Goal: Task Accomplishment & Management: Complete application form

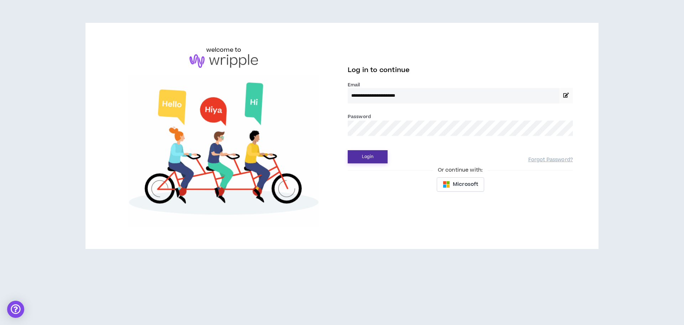
click at [382, 155] on button "Login" at bounding box center [368, 156] width 40 height 13
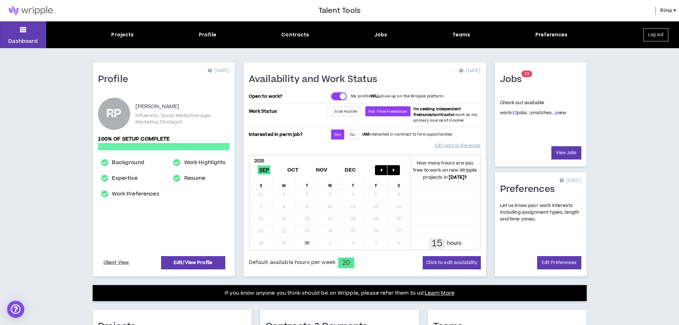
click at [512, 114] on link "13" at bounding box center [514, 112] width 5 height 6
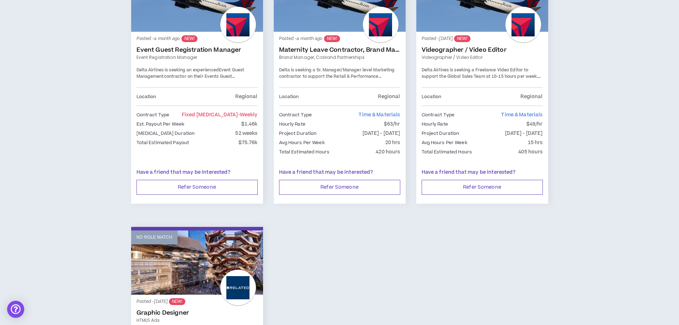
scroll to position [891, 0]
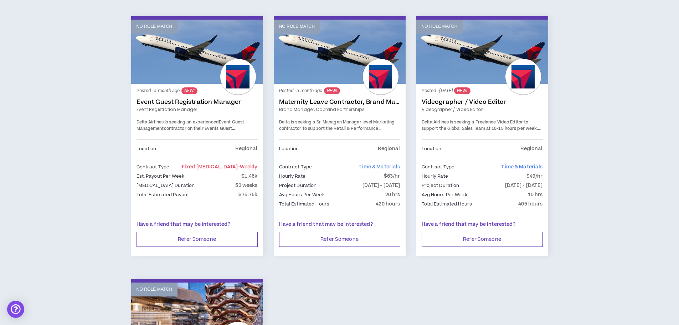
click at [196, 101] on link "Event Guest Registration Manager" at bounding box center [197, 101] width 121 height 7
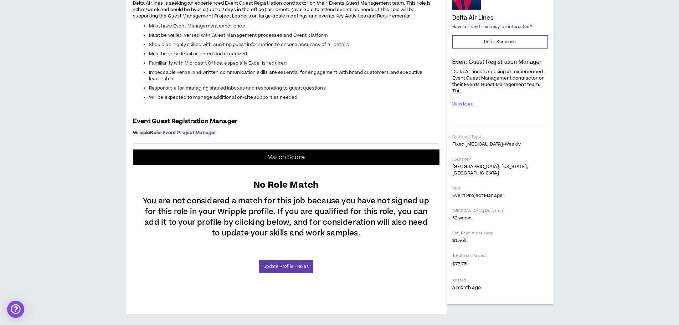
scroll to position [250, 0]
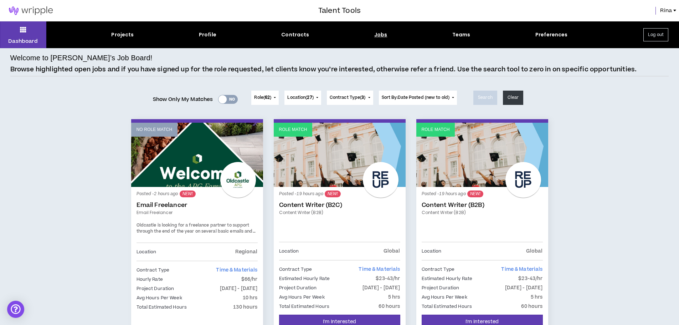
click at [268, 93] on button "Role ( 62 )" at bounding box center [264, 98] width 27 height 14
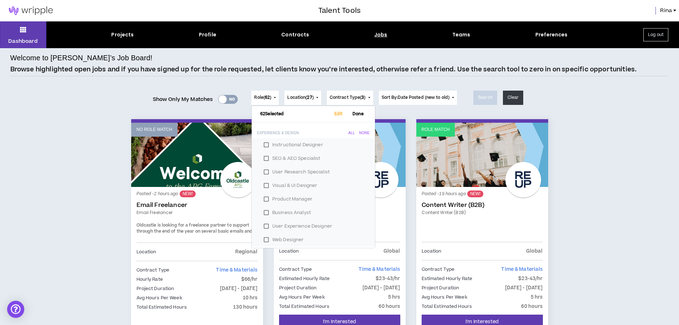
click at [263, 143] on label "Instructional Designer" at bounding box center [313, 144] width 106 height 11
click at [266, 158] on label "SEO & AEO Specialist" at bounding box center [313, 158] width 106 height 11
click at [265, 170] on label "User Research Specialist" at bounding box center [313, 171] width 106 height 11
click at [264, 185] on label "Visual & UI Designer" at bounding box center [313, 185] width 106 height 11
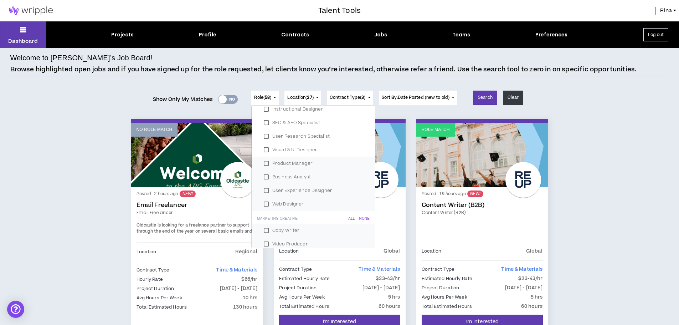
click at [268, 175] on label "Business Analyst" at bounding box center [313, 176] width 106 height 11
click at [267, 190] on label "User Experience Designer" at bounding box center [313, 190] width 106 height 11
click at [265, 203] on label "Web Designer" at bounding box center [313, 204] width 106 height 11
click at [266, 165] on label "Product Manager" at bounding box center [313, 163] width 106 height 11
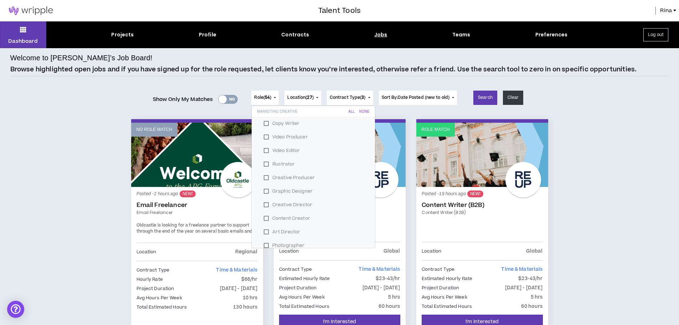
click at [266, 122] on label "Copy Writer" at bounding box center [313, 123] width 106 height 11
click at [263, 164] on label "Illustrator" at bounding box center [313, 164] width 106 height 11
click at [264, 161] on label "Art Director" at bounding box center [313, 160] width 106 height 11
click at [265, 173] on label "Photographer" at bounding box center [313, 174] width 106 height 11
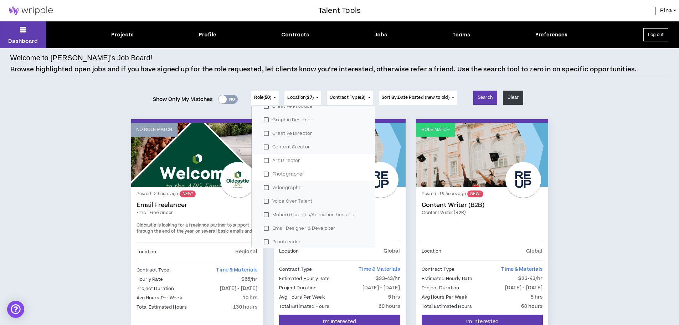
click at [264, 200] on label "Voice Over Talent" at bounding box center [313, 201] width 106 height 11
click at [263, 215] on label "Motion Graphics/Animation Designer" at bounding box center [313, 214] width 106 height 11
click at [264, 242] on label "Proofreader" at bounding box center [313, 241] width 106 height 11
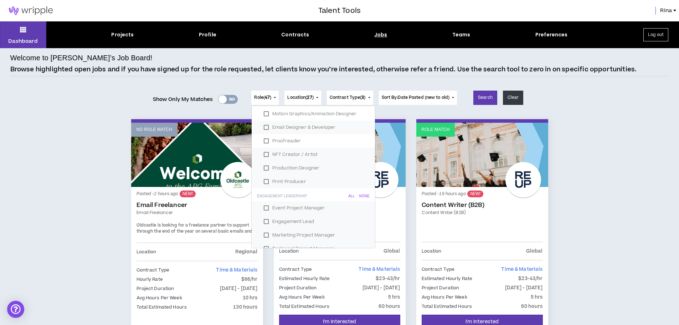
scroll to position [321, 0]
click at [264, 148] on label "NFT Creator / Artist" at bounding box center [313, 148] width 106 height 11
click at [262, 162] on label "Production Designer" at bounding box center [313, 161] width 106 height 11
click at [264, 177] on label "Print Producer" at bounding box center [313, 175] width 106 height 11
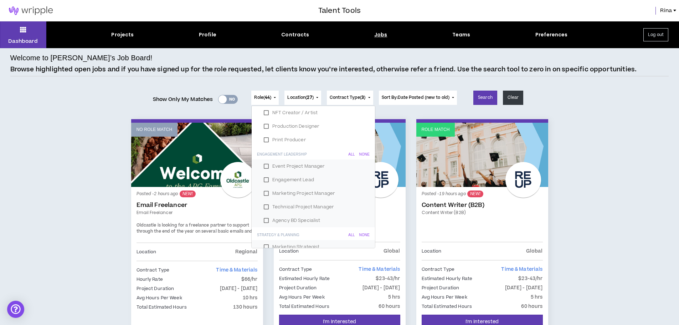
click at [265, 165] on label "Event Project Manager" at bounding box center [313, 166] width 106 height 11
click at [264, 180] on label "Engagement Lead" at bounding box center [313, 179] width 106 height 11
click at [263, 206] on label "Technical Project Manager" at bounding box center [313, 206] width 106 height 11
click at [264, 220] on label "Agency BD Specialist" at bounding box center [313, 220] width 106 height 11
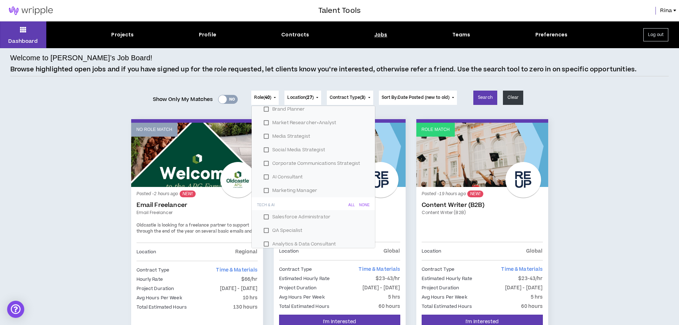
click at [264, 178] on label "AI Consultant" at bounding box center [313, 176] width 106 height 11
click at [266, 160] on label "Corporate Communications Strategist" at bounding box center [313, 163] width 106 height 11
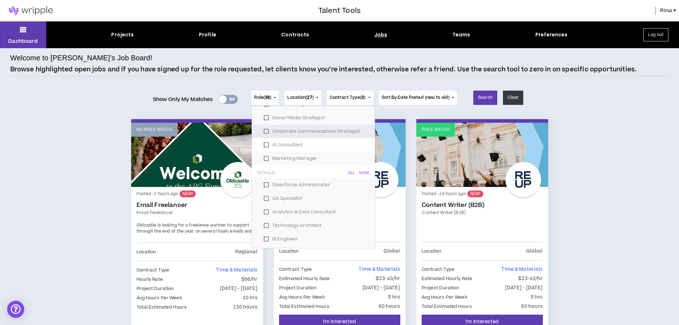
scroll to position [606, 0]
click at [262, 148] on label "Salesforce Administrator" at bounding box center [313, 145] width 106 height 11
click at [262, 158] on label "QA Specialist" at bounding box center [313, 159] width 106 height 11
click at [263, 171] on label "Analytics & Data Consultant" at bounding box center [313, 172] width 106 height 11
click at [264, 184] on label "Technology Architect" at bounding box center [313, 186] width 106 height 11
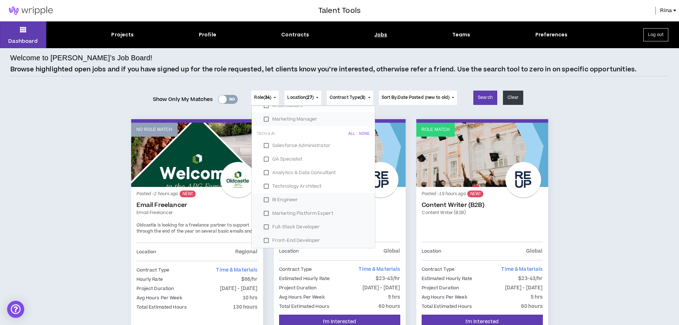
click at [264, 197] on label "BI Engineer" at bounding box center [313, 199] width 106 height 11
click at [265, 213] on label "Marketing Platform Expert" at bounding box center [313, 213] width 106 height 11
click at [264, 226] on label "Full-Stack Developer" at bounding box center [313, 226] width 106 height 11
click at [268, 241] on label "Front-End Developer" at bounding box center [313, 240] width 106 height 11
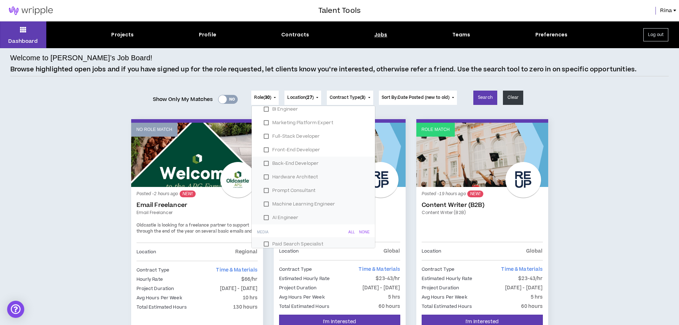
scroll to position [713, 0]
click at [266, 149] on label "Back-End Developer" at bounding box center [313, 147] width 106 height 11
click at [265, 160] on label "Hardware Architect" at bounding box center [313, 160] width 106 height 11
click at [263, 174] on label "Prompt Consultant" at bounding box center [313, 174] width 106 height 11
click at [264, 184] on label "Machine Learning Engineer" at bounding box center [313, 187] width 106 height 11
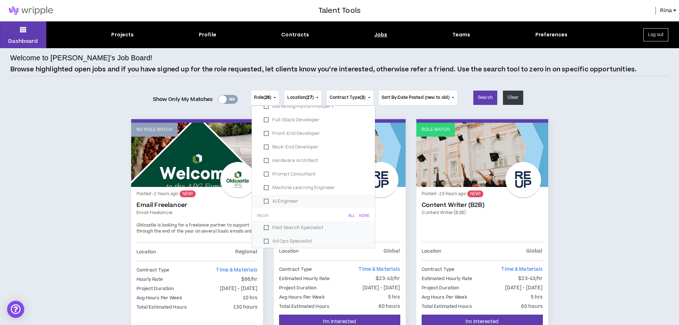
click at [265, 200] on label "AI Engineer" at bounding box center [313, 201] width 106 height 11
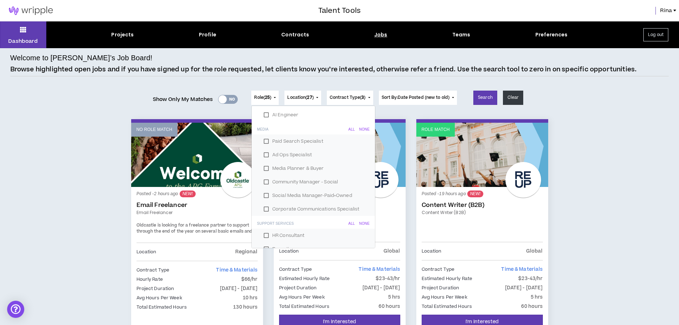
scroll to position [820, 0]
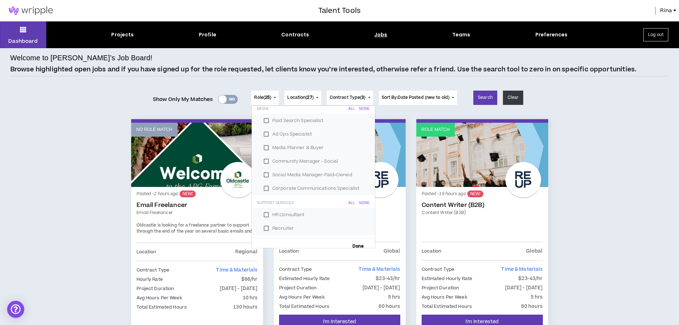
click at [266, 120] on label "Paid Search Specialist" at bounding box center [313, 120] width 106 height 11
click at [263, 134] on label "Ad Ops Specialist" at bounding box center [313, 134] width 106 height 11
click at [263, 148] on label "Media Planner & Buyer" at bounding box center [313, 147] width 106 height 11
click at [264, 163] on label "Community Manager - Social" at bounding box center [313, 161] width 106 height 11
click at [265, 175] on label "Social Media Manager-Paid+Owned" at bounding box center [313, 174] width 106 height 11
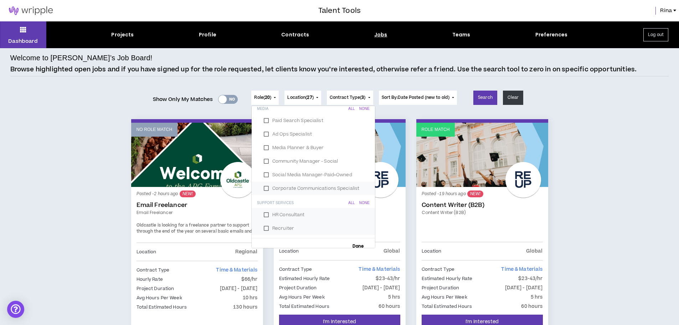
click at [263, 190] on label "Corporate Communications Specialist" at bounding box center [313, 188] width 106 height 11
click at [266, 177] on label "Social Media Manager-Paid+Owned" at bounding box center [313, 174] width 106 height 11
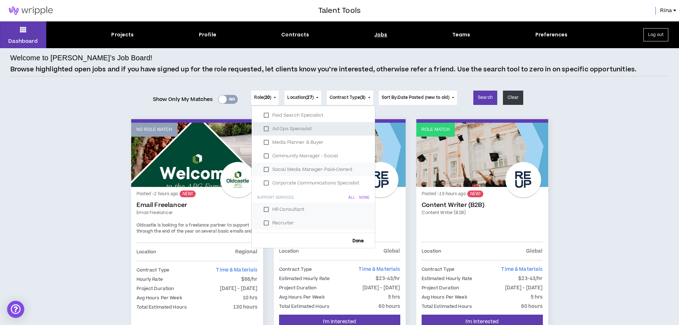
scroll to position [827, 0]
click at [266, 206] on label "HR Consultant" at bounding box center [313, 207] width 106 height 11
click at [262, 222] on label "Recruiter" at bounding box center [313, 221] width 106 height 11
click at [297, 99] on span "Location ( 27 )" at bounding box center [300, 97] width 26 height 6
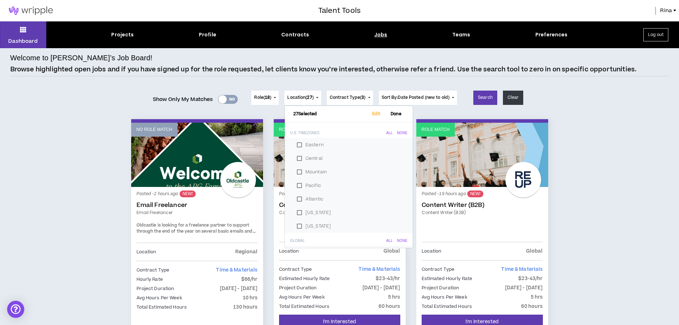
click at [298, 159] on label "Central" at bounding box center [348, 158] width 111 height 11
click at [299, 157] on label "Central" at bounding box center [348, 158] width 111 height 11
click at [342, 100] on span "Contract Type ( 3 )" at bounding box center [348, 97] width 36 height 6
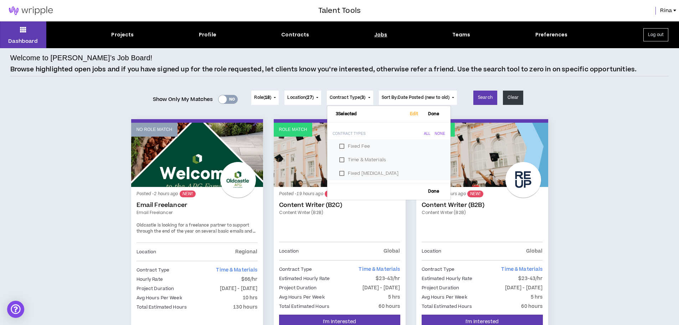
click at [421, 94] on span "Sort By: Date Posted (new to old)" at bounding box center [416, 97] width 68 height 6
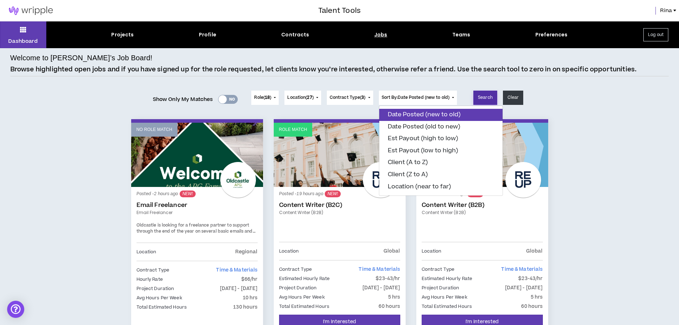
click at [491, 97] on button "Search" at bounding box center [485, 98] width 24 height 14
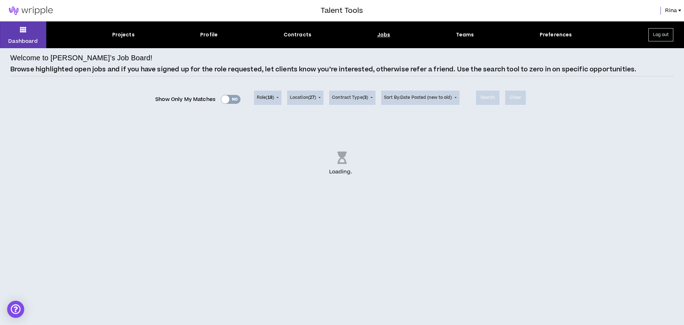
click at [234, 98] on div "Show Only My Matches Yes No" at bounding box center [197, 99] width 85 height 11
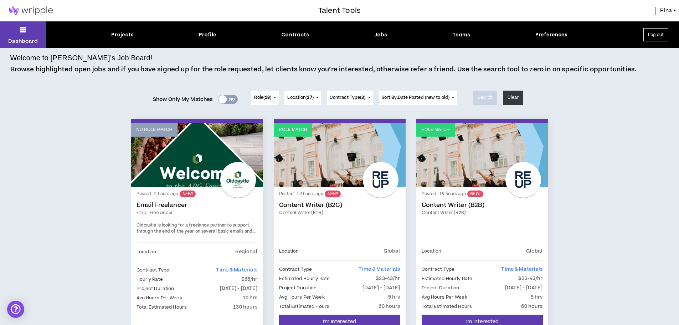
click at [230, 99] on div "Yes No" at bounding box center [228, 99] width 20 height 9
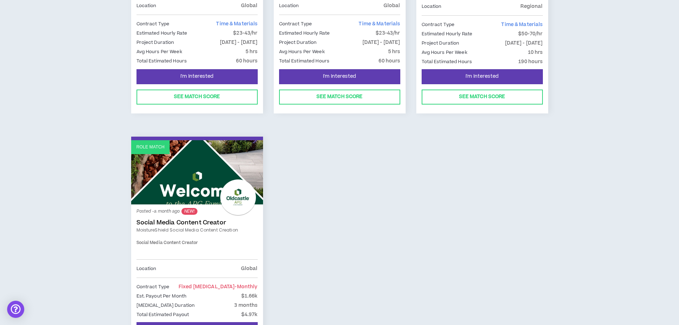
scroll to position [285, 0]
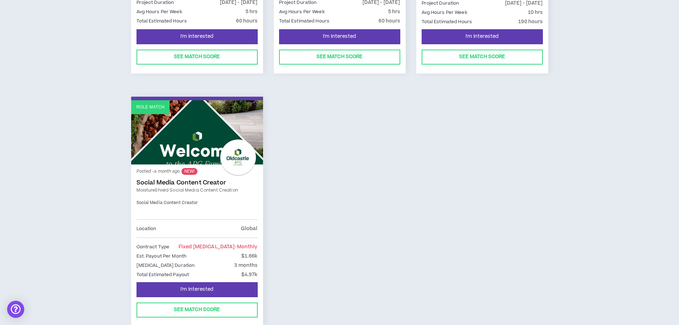
click at [194, 179] on link "Social Media Content Creator" at bounding box center [197, 182] width 121 height 7
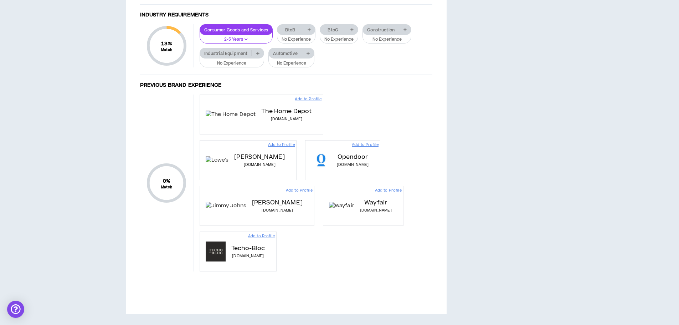
scroll to position [499, 0]
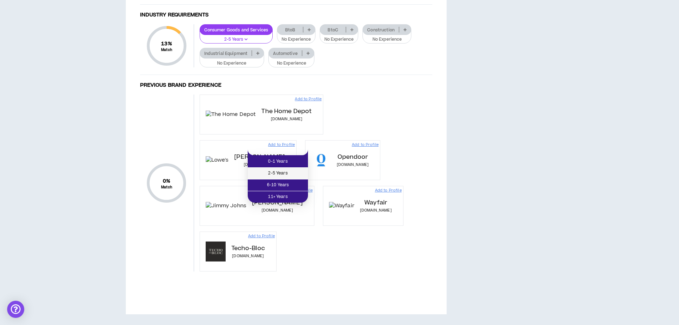
click at [277, 169] on span "2-5 Years" at bounding box center [278, 173] width 52 height 8
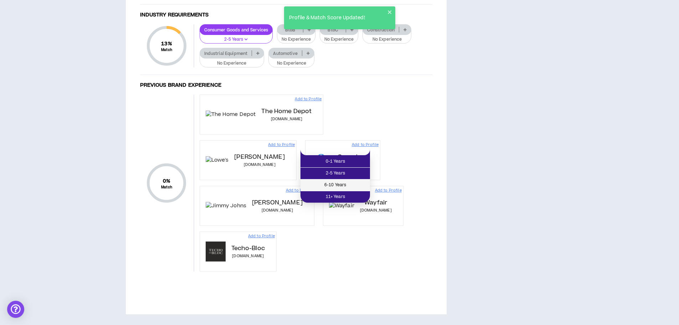
click at [343, 181] on span "6-10 Years" at bounding box center [335, 185] width 61 height 8
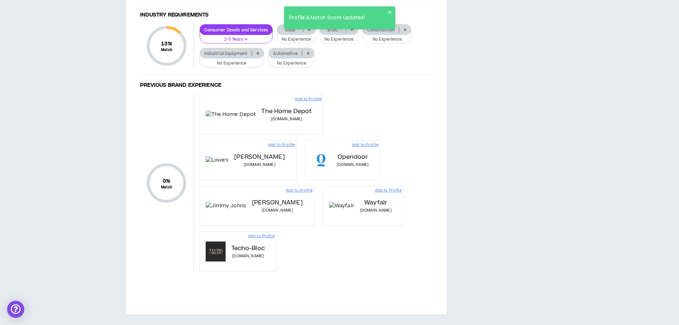
click at [339, 32] on p "BtoC" at bounding box center [333, 29] width 26 height 5
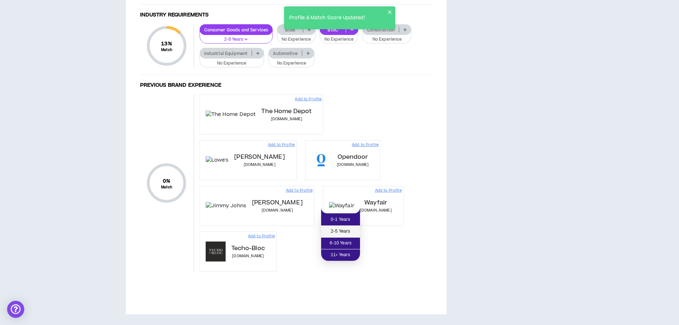
click at [340, 227] on span "2-5 Years" at bounding box center [340, 231] width 30 height 8
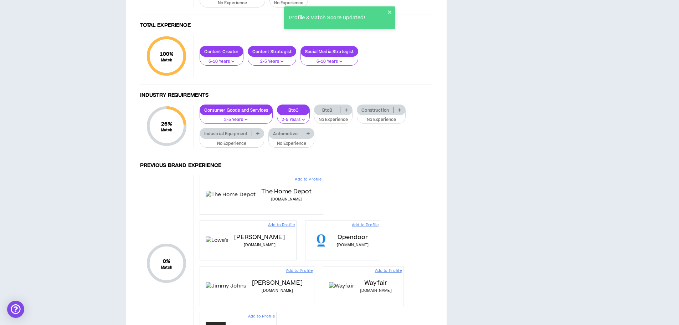
scroll to position [392, 0]
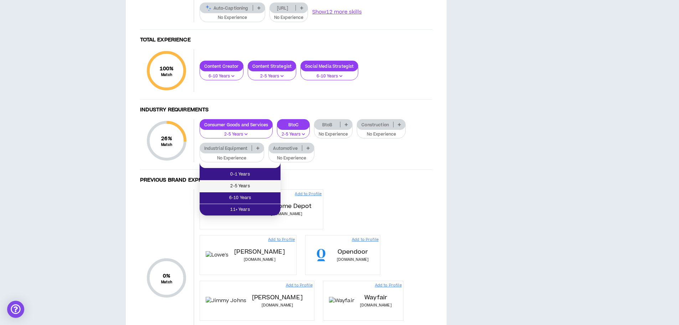
click at [243, 187] on span "2-5 Years" at bounding box center [240, 186] width 72 height 8
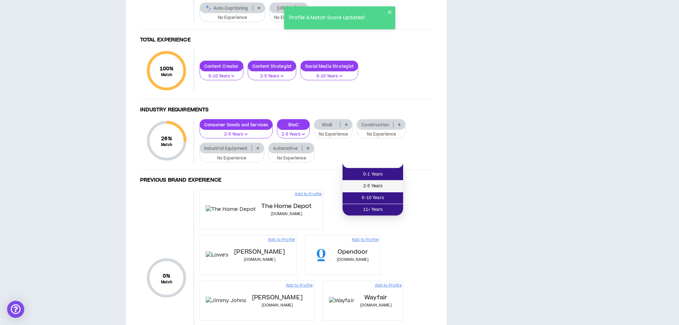
click at [366, 190] on li "2-5 Years" at bounding box center [373, 186] width 61 height 12
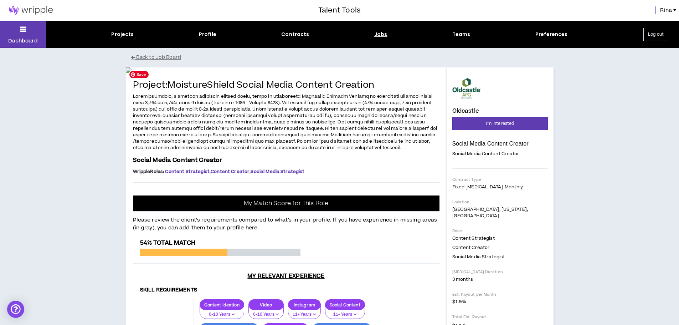
scroll to position [0, 0]
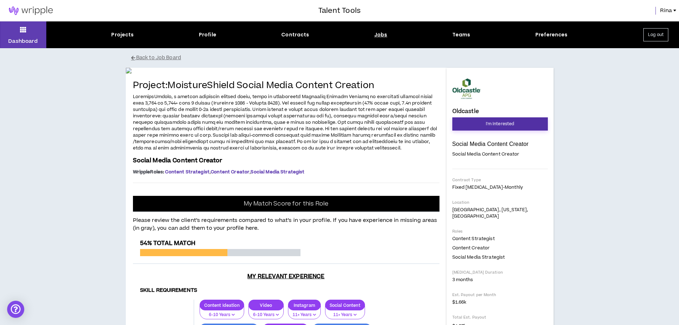
click at [463, 120] on button "I'm Interested" at bounding box center [500, 123] width 96 height 13
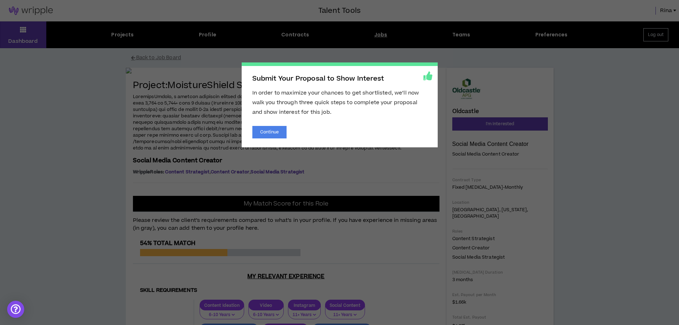
click at [210, 96] on span "Submit Your Proposal to Show Interest In order to maximize your chances to get …" at bounding box center [339, 162] width 679 height 325
click at [143, 57] on span "Submit Your Proposal to Show Interest In order to maximize your chances to get …" at bounding box center [339, 162] width 679 height 325
click at [446, 74] on span "Submit Your Proposal to Show Interest In order to maximize your chances to get …" at bounding box center [339, 162] width 679 height 325
drag, startPoint x: 430, startPoint y: 77, endPoint x: 416, endPoint y: 78, distance: 13.9
click at [427, 78] on icon at bounding box center [427, 75] width 9 height 9
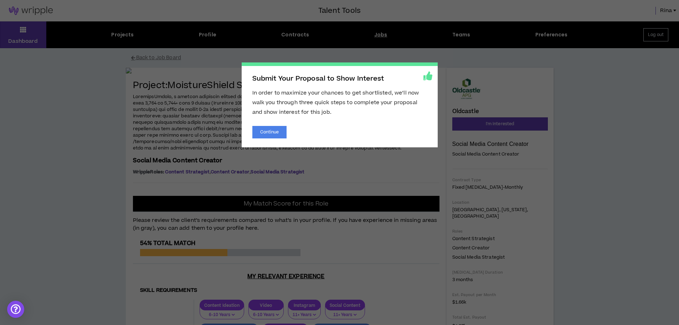
click at [320, 169] on span "Submit Your Proposal to Show Interest In order to maximize your chances to get …" at bounding box center [339, 162] width 679 height 325
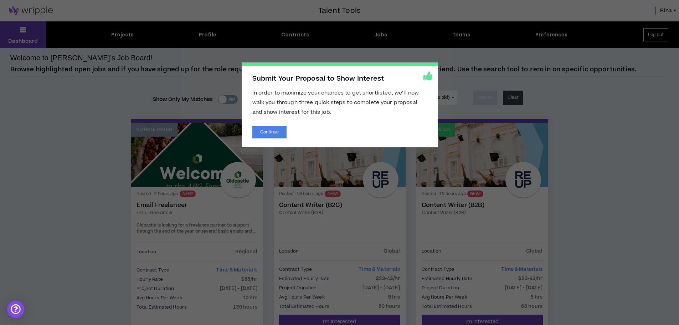
drag, startPoint x: 29, startPoint y: 53, endPoint x: 42, endPoint y: 58, distance: 14.1
click at [38, 57] on span "Submit Your Proposal to Show Interest In order to maximize your chances to get …" at bounding box center [339, 162] width 679 height 325
click at [30, 35] on span "Submit Your Proposal to Show Interest In order to maximize your chances to get …" at bounding box center [339, 162] width 679 height 325
drag, startPoint x: 25, startPoint y: 5, endPoint x: 254, endPoint y: 54, distance: 234.3
click at [25, 5] on span "Submit Your Proposal to Show Interest In order to maximize your chances to get …" at bounding box center [339, 162] width 679 height 325
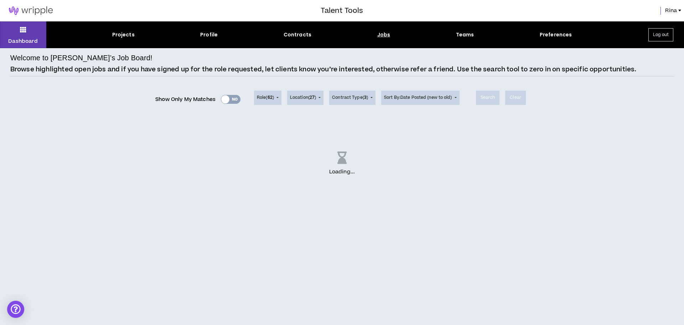
click at [233, 98] on div "Show Only My Matches Yes No" at bounding box center [197, 99] width 85 height 11
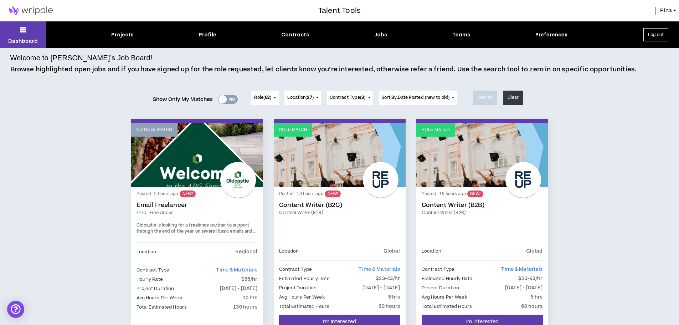
click at [233, 98] on div "Yes No" at bounding box center [228, 99] width 20 height 9
